Goal: Check status: Check status

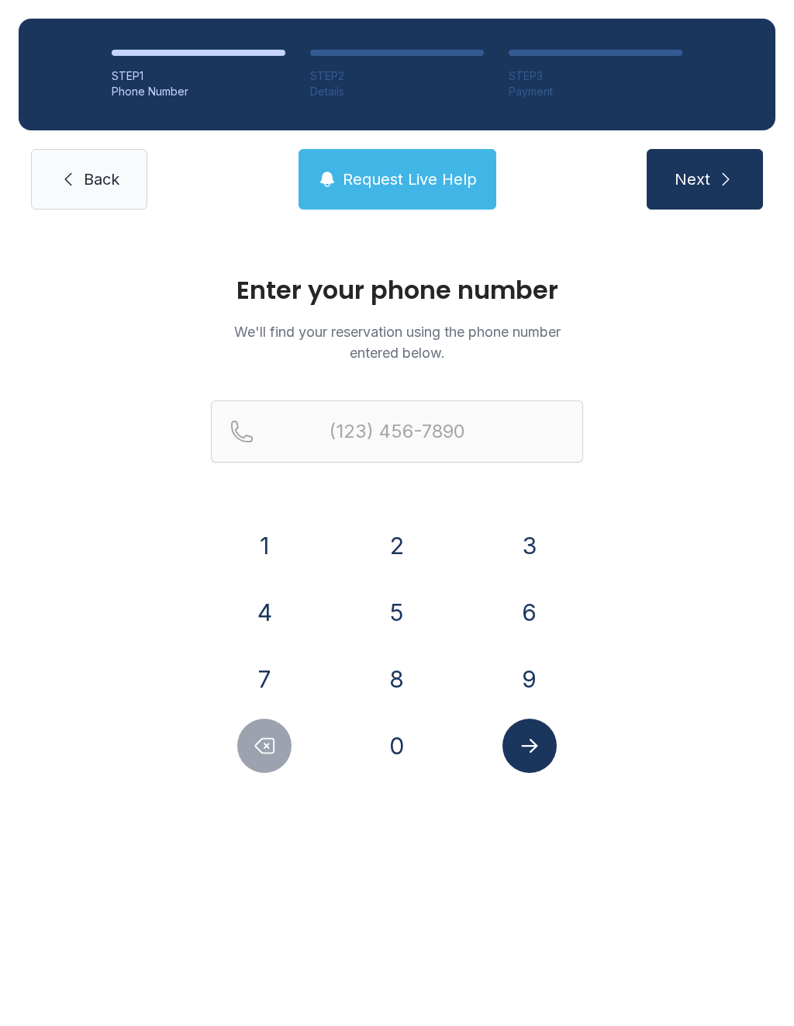
click at [263, 656] on button "7" at bounding box center [264, 679] width 54 height 54
click at [389, 559] on button "2" at bounding box center [397, 545] width 54 height 54
click at [401, 743] on button "0" at bounding box center [397, 745] width 54 height 54
click at [527, 538] on button "3" at bounding box center [530, 545] width 54 height 54
click at [529, 615] on button "6" at bounding box center [530, 612] width 54 height 54
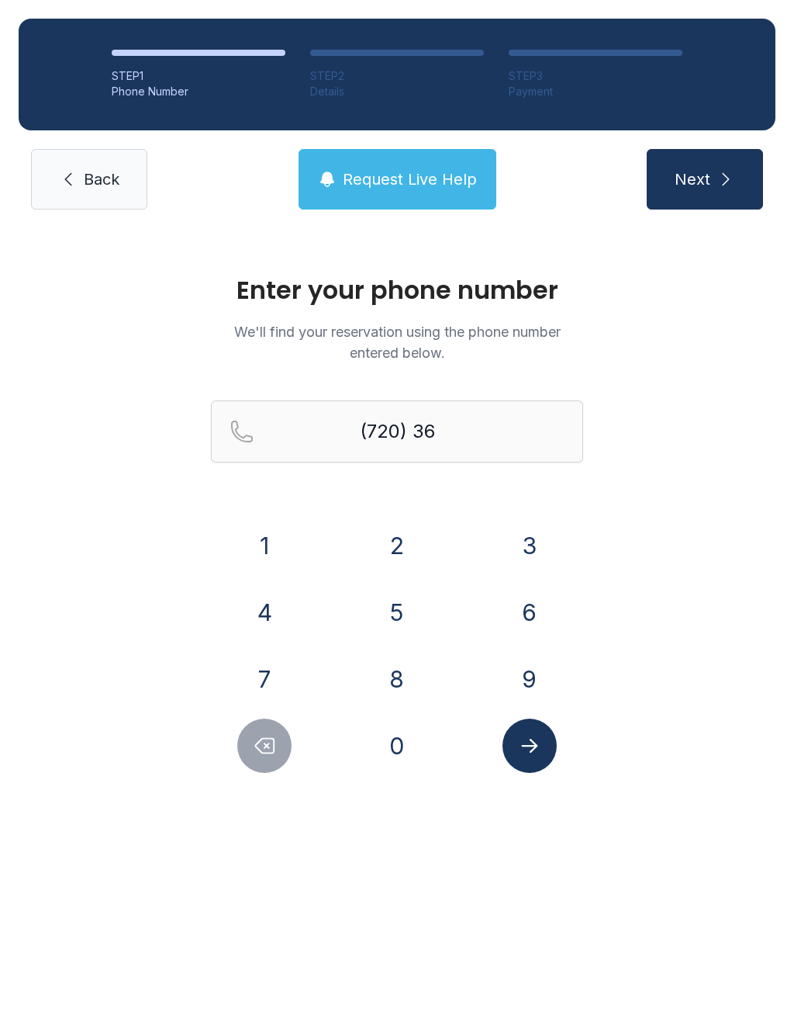
click at [524, 671] on button "9" at bounding box center [530, 679] width 54 height 54
click at [277, 545] on button "1" at bounding box center [264, 545] width 54 height 54
click at [275, 606] on button "4" at bounding box center [264, 612] width 54 height 54
click at [414, 747] on button "0" at bounding box center [397, 745] width 54 height 54
click at [399, 532] on button "2" at bounding box center [397, 545] width 54 height 54
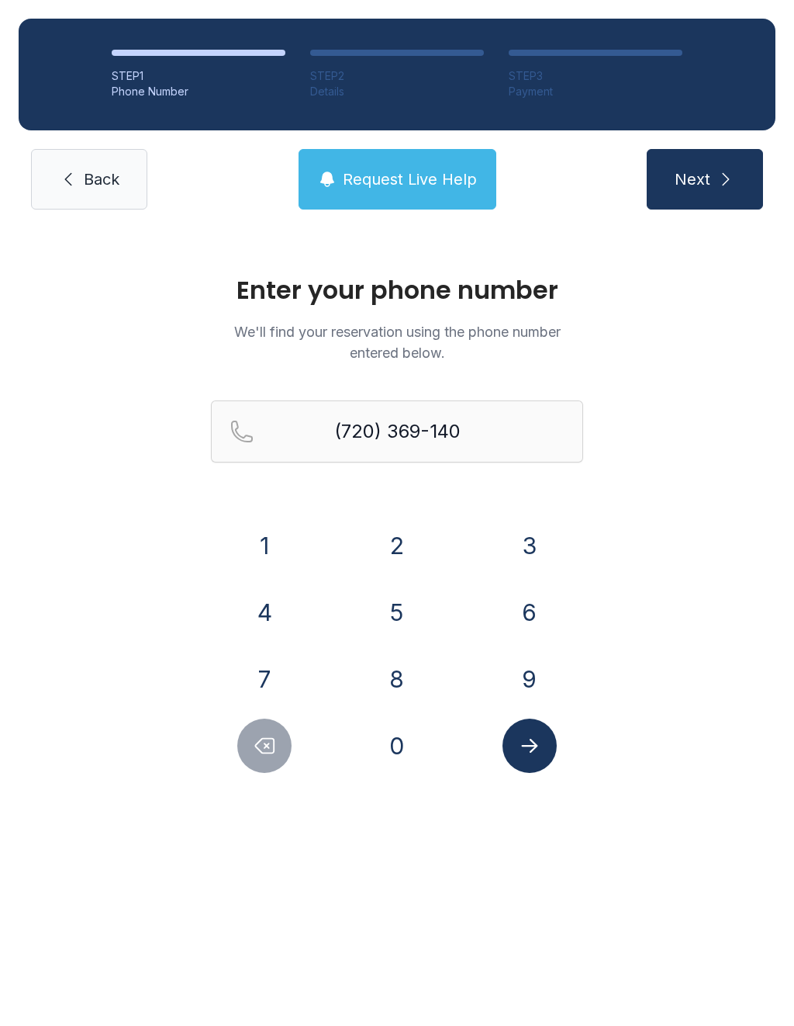
type input "[PHONE_NUMBER]"
click at [537, 740] on icon "Submit lookup form" at bounding box center [529, 745] width 23 height 23
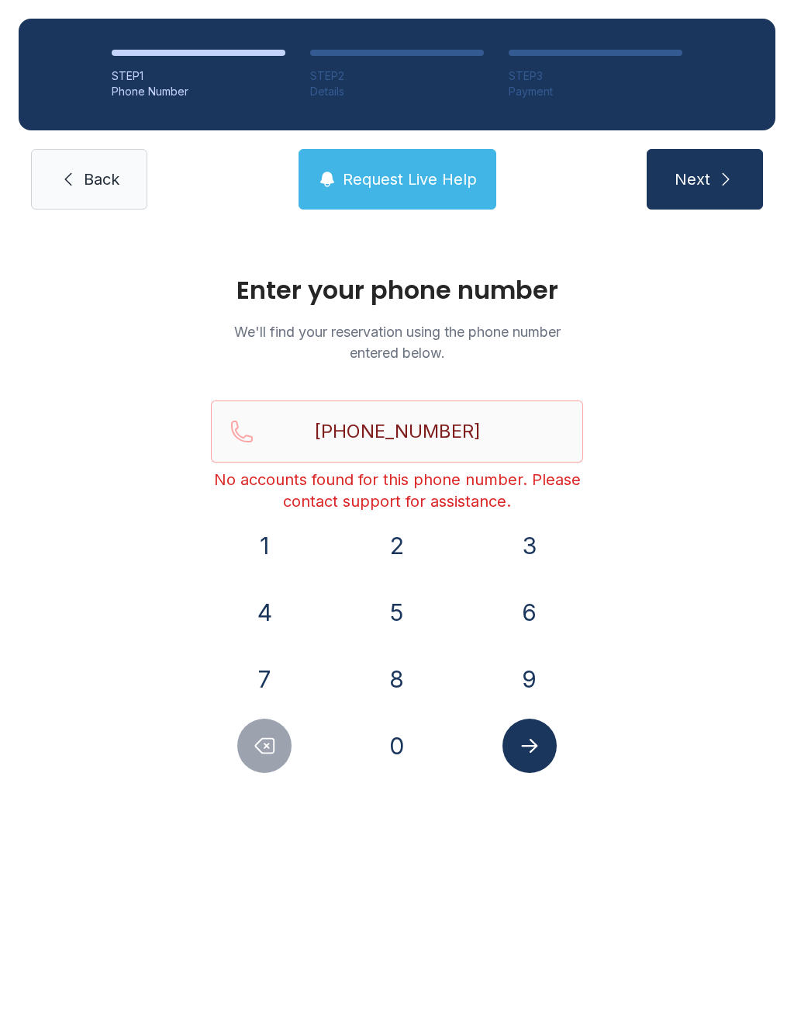
click at [113, 185] on span "Back" at bounding box center [102, 179] width 36 height 22
